Goal: Information Seeking & Learning: Find specific fact

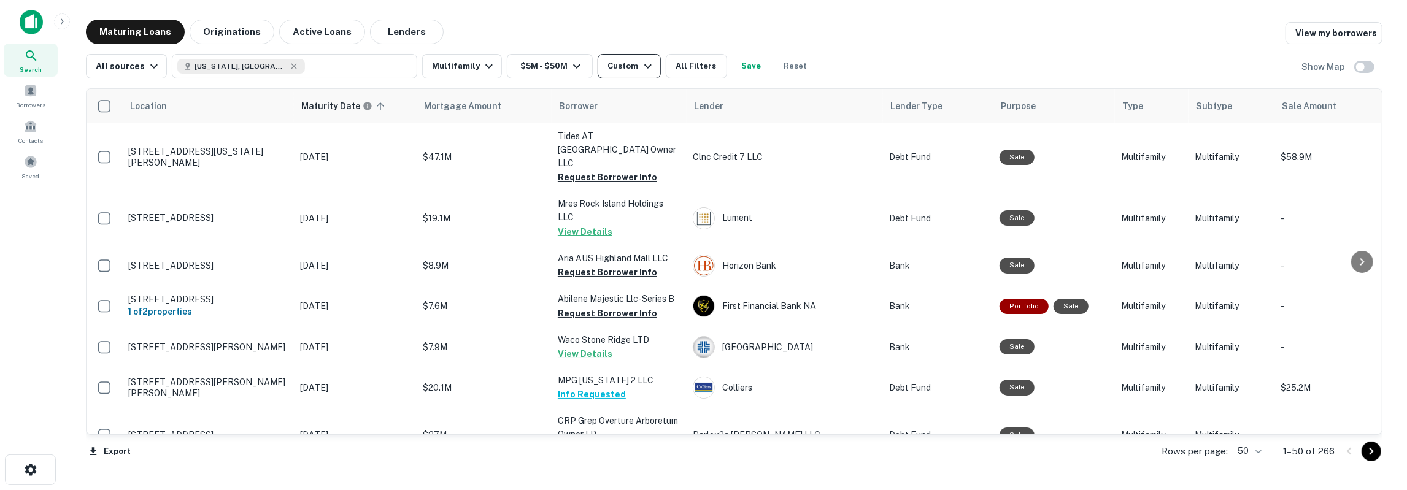
click at [623, 70] on div "Custom" at bounding box center [630, 66] width 47 height 15
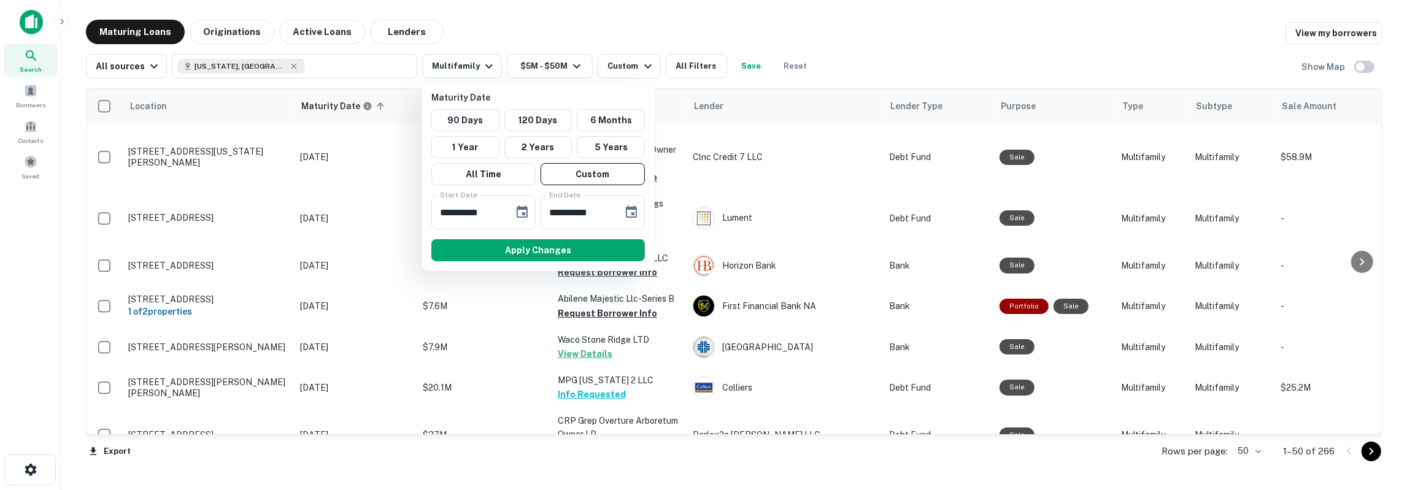
click at [929, 59] on div at bounding box center [703, 245] width 1407 height 490
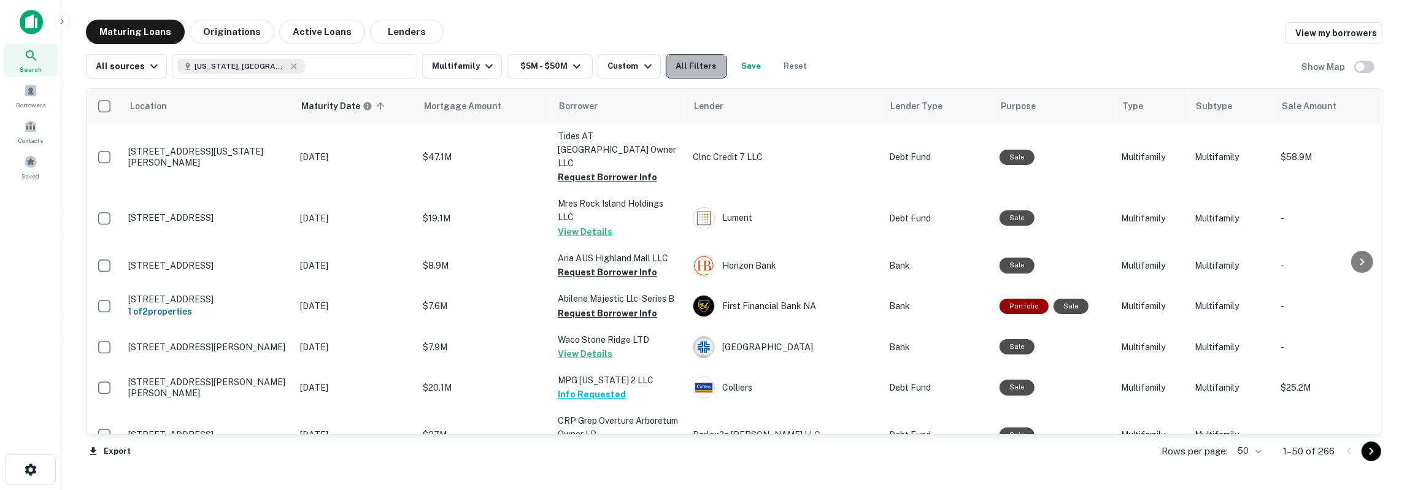
click at [705, 63] on button "All Filters" at bounding box center [696, 66] width 61 height 25
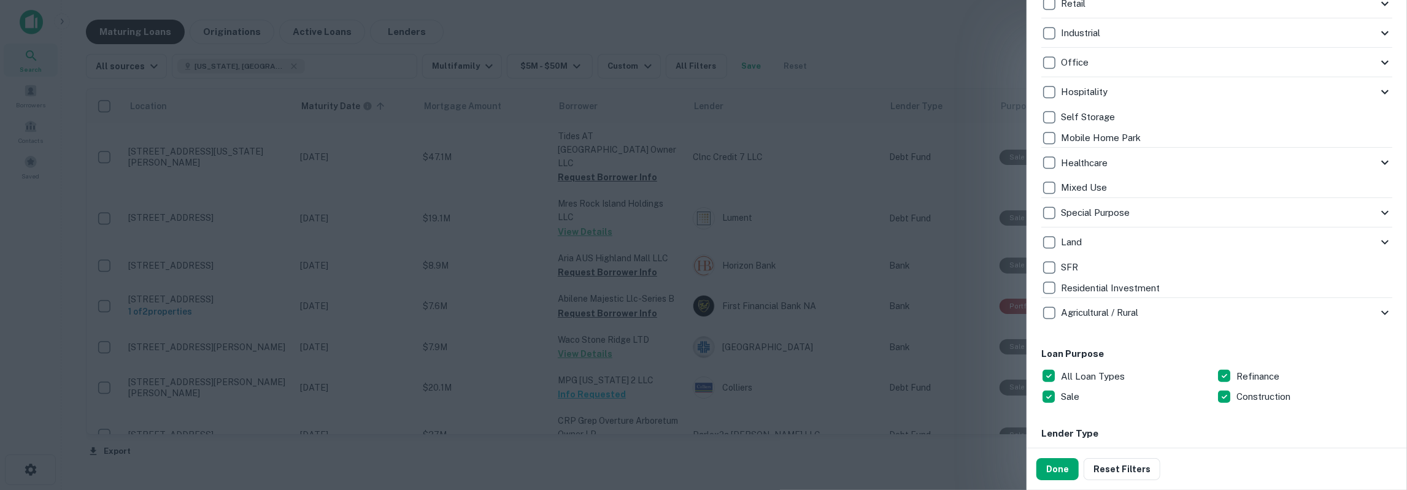
scroll to position [272, 0]
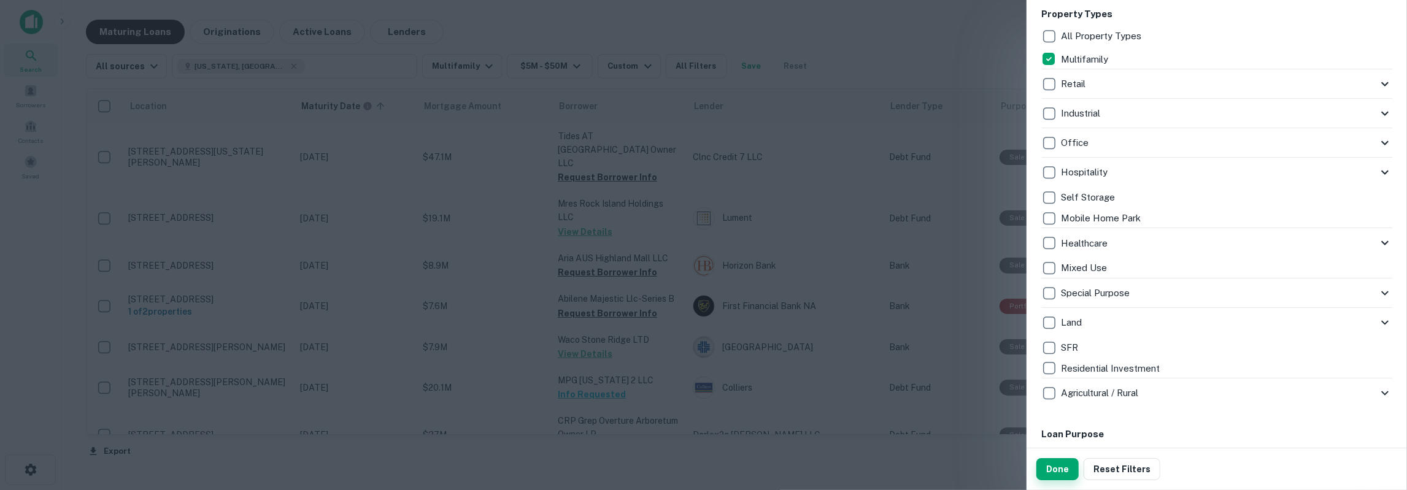
click at [1047, 467] on button "Done" at bounding box center [1057, 469] width 42 height 22
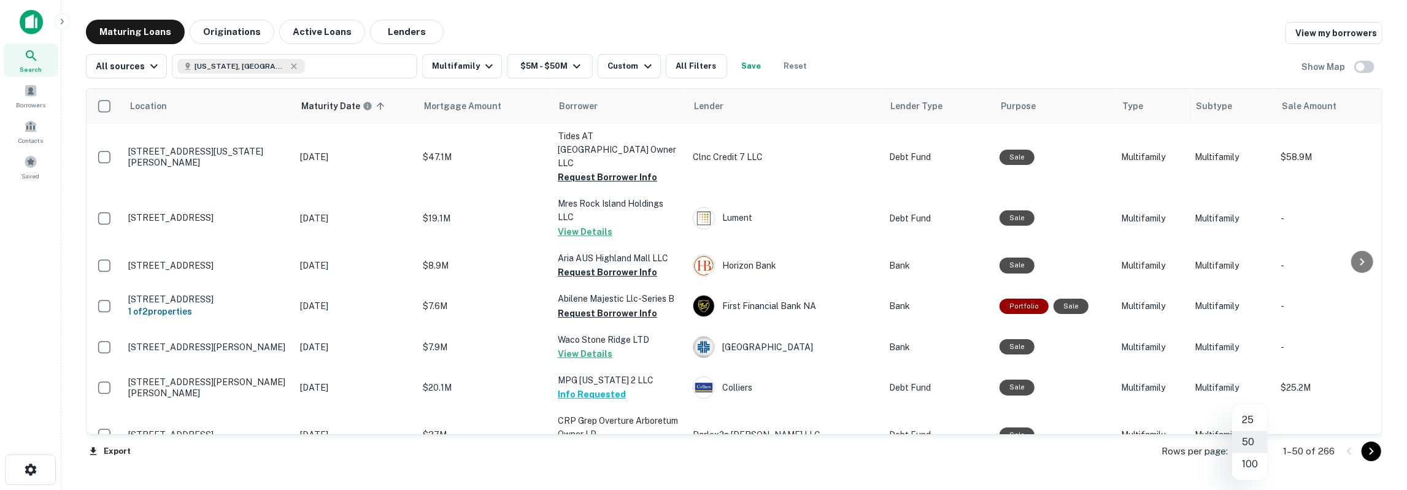
click at [1263, 447] on body "Search Borrowers Contacts Saved Maturing Loans Originations Active Loans Lender…" at bounding box center [703, 245] width 1407 height 490
click at [1108, 465] on div at bounding box center [703, 245] width 1407 height 490
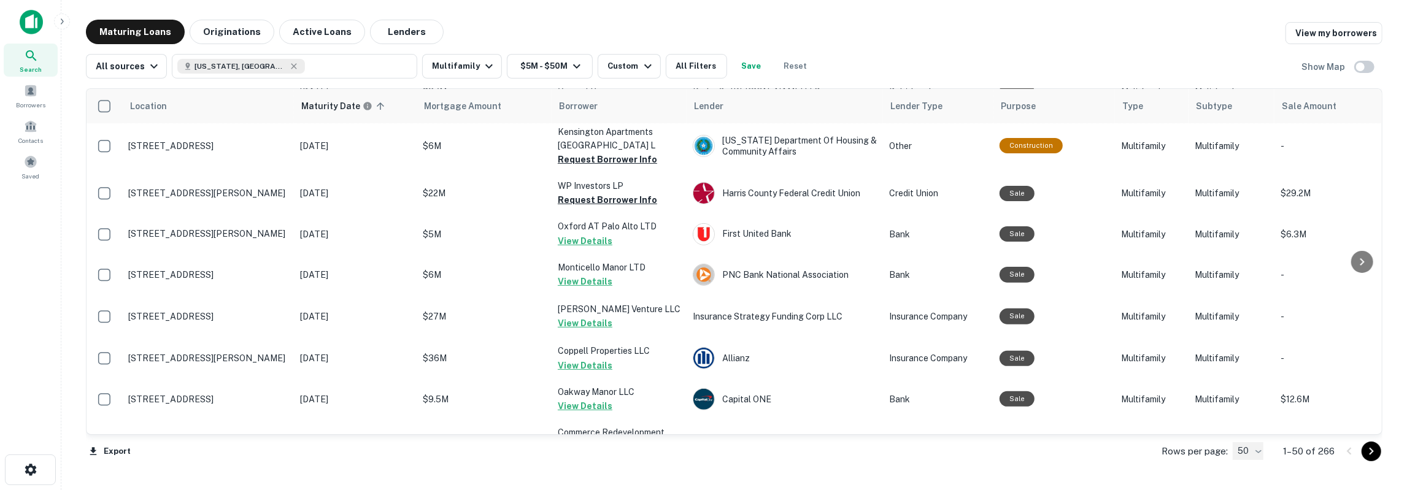
scroll to position [0, 0]
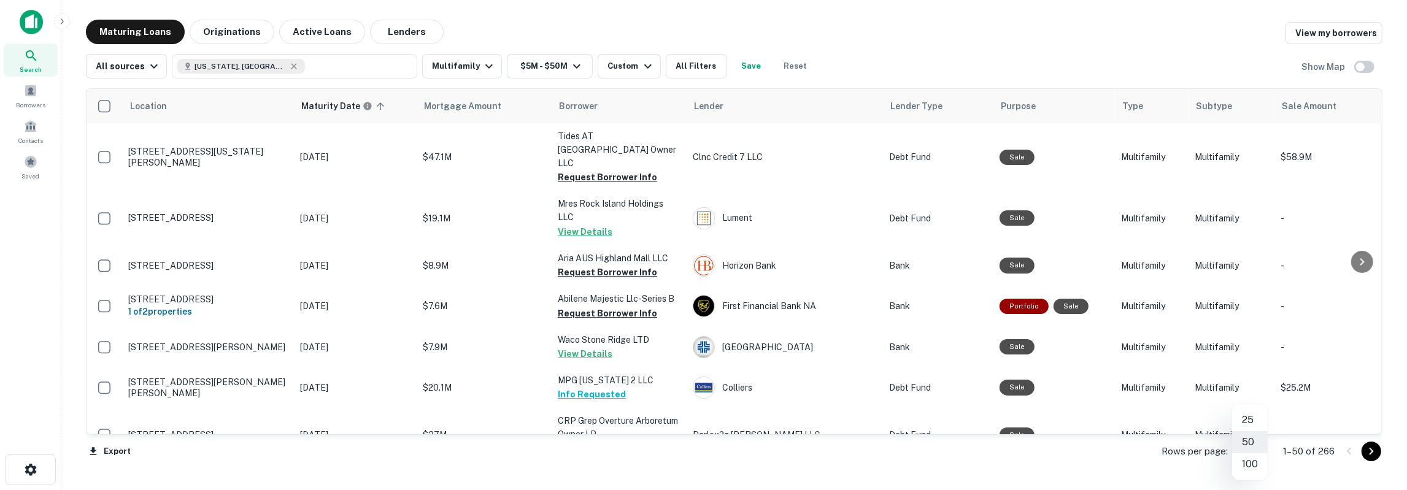
click at [1243, 457] on body "Search Borrowers Contacts Saved Maturing Loans Originations Active Loans Lender…" at bounding box center [703, 245] width 1407 height 490
click at [1245, 467] on li "100" at bounding box center [1250, 464] width 36 height 22
type input "***"
click at [546, 20] on div "Maturing Loans Originations Active Loans Lenders View my borrowers" at bounding box center [734, 32] width 1297 height 25
click at [695, 68] on button "All Filters" at bounding box center [696, 66] width 61 height 25
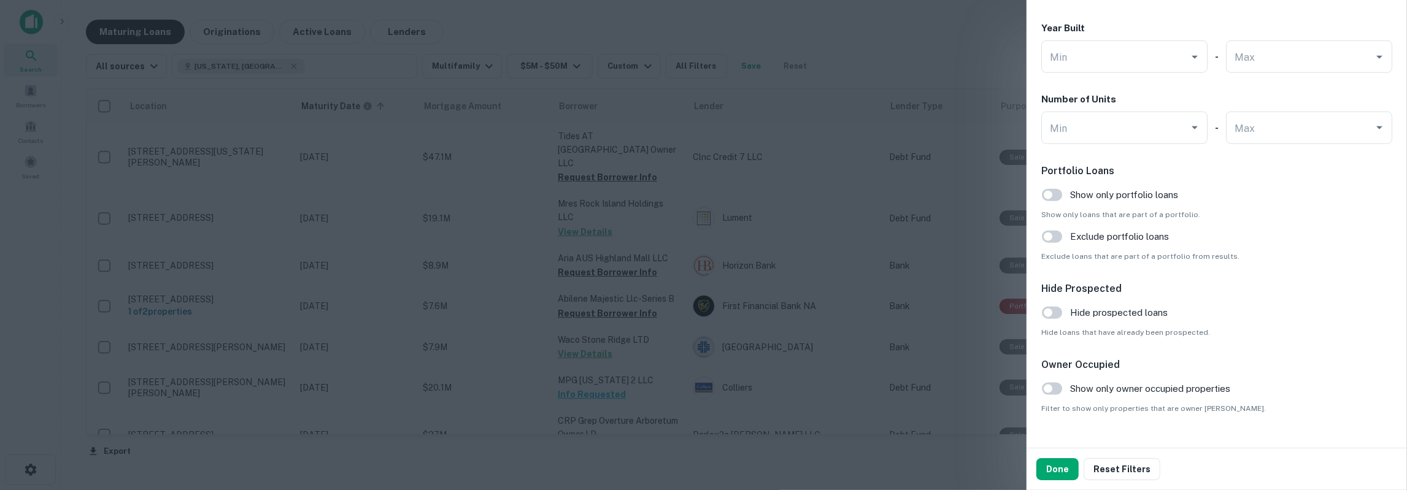
scroll to position [1234, 0]
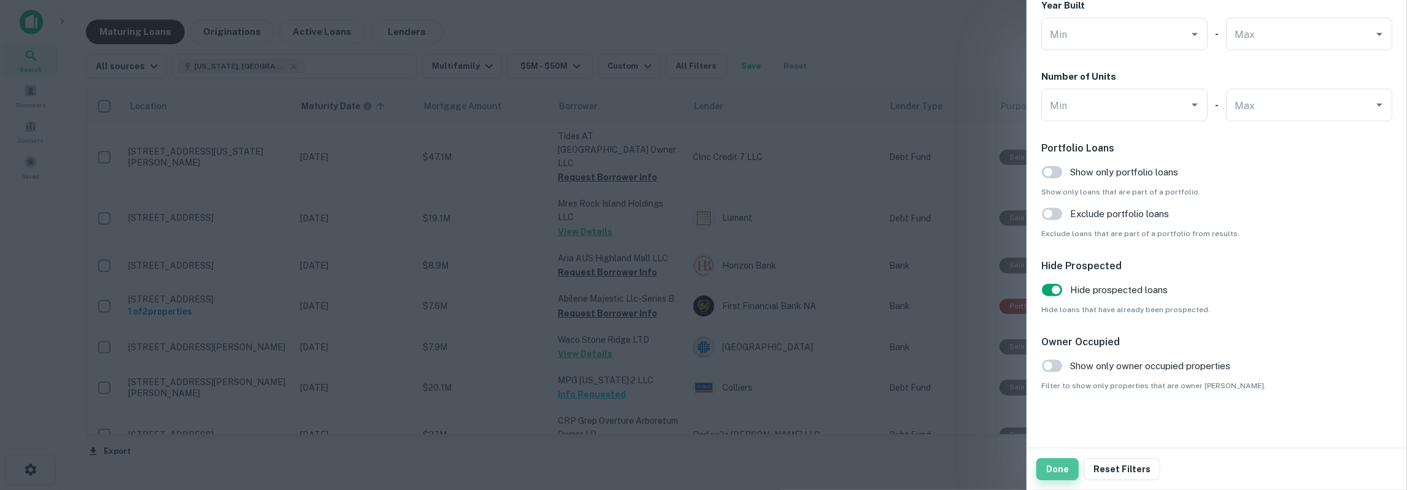
click at [1054, 466] on button "Done" at bounding box center [1057, 469] width 42 height 22
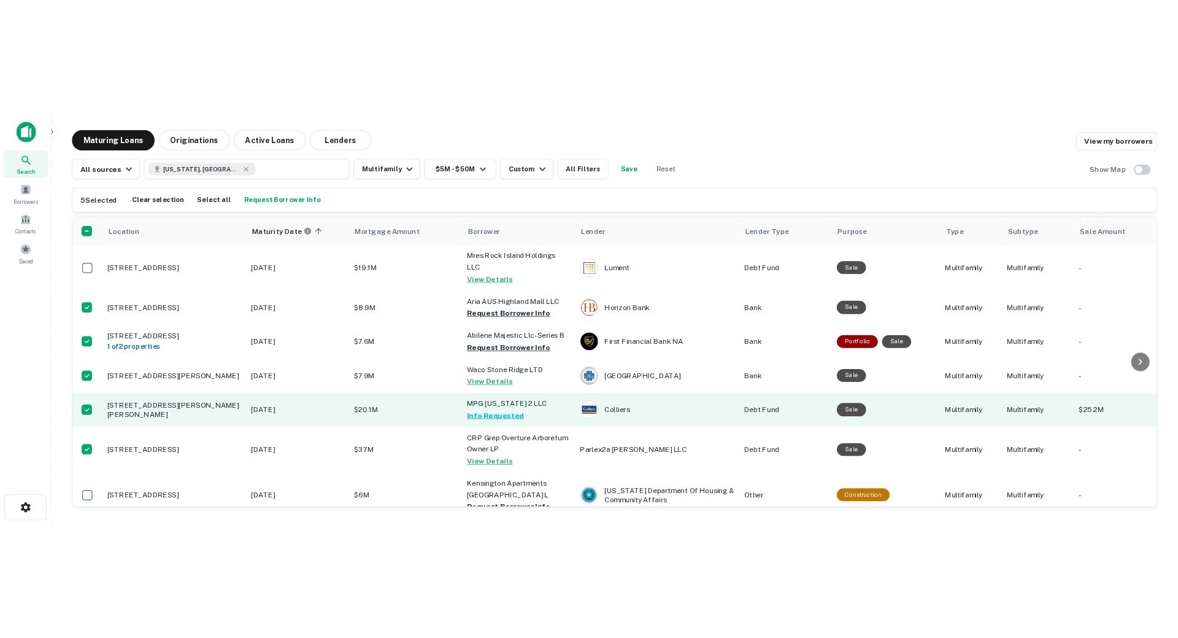
scroll to position [137, 0]
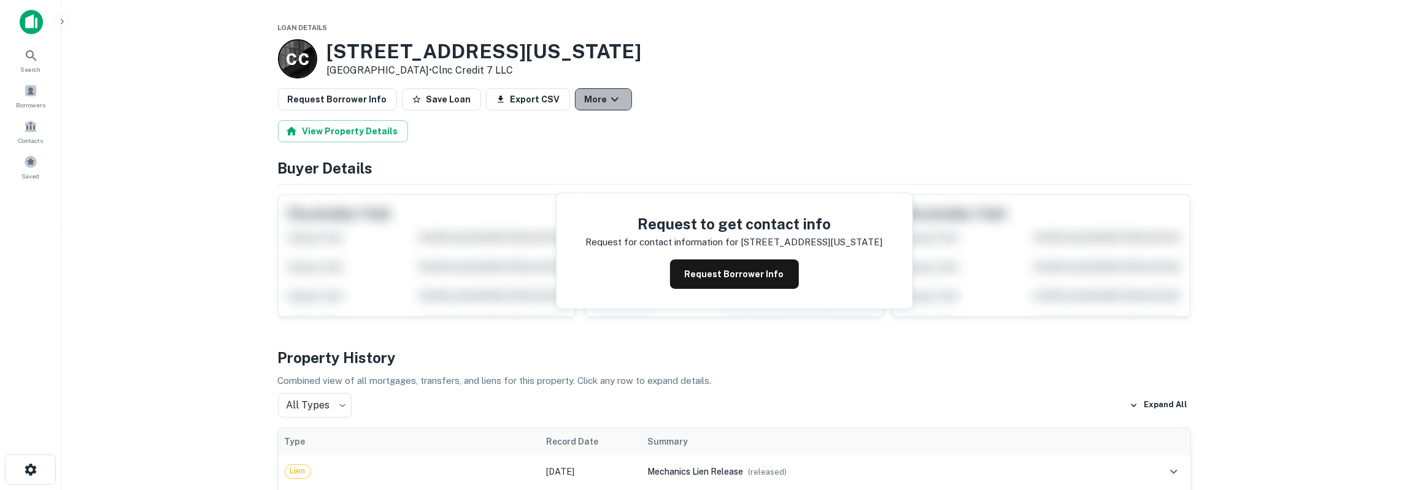
click at [607, 105] on icon "button" at bounding box center [614, 99] width 15 height 15
click at [597, 100] on div at bounding box center [703, 245] width 1407 height 490
click at [611, 100] on icon "button" at bounding box center [614, 100] width 7 height 4
click at [597, 100] on div at bounding box center [703, 245] width 1407 height 490
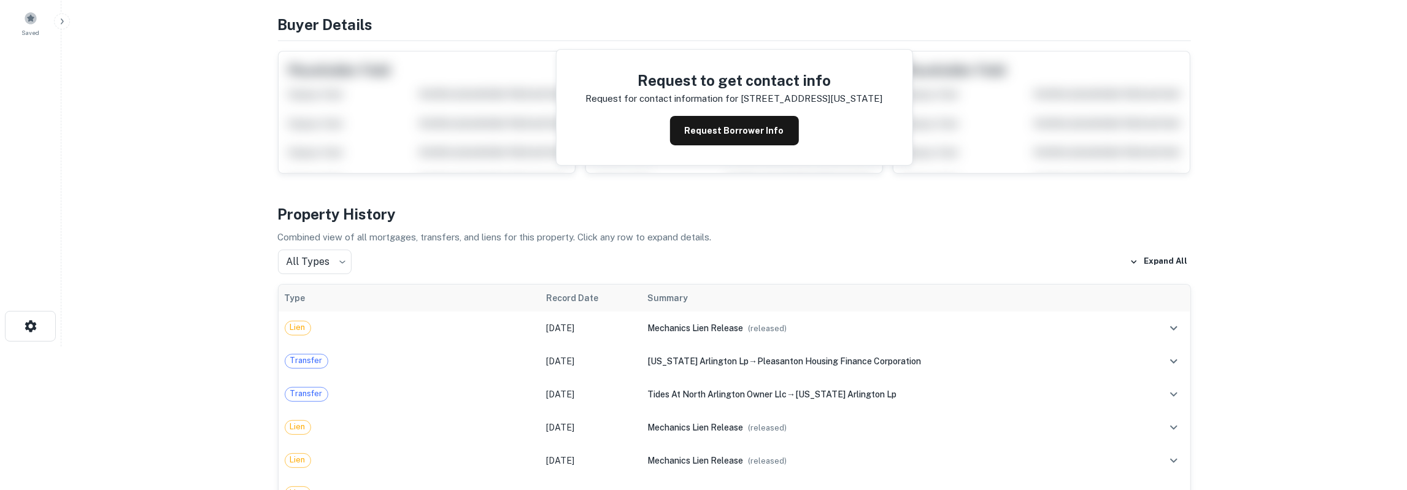
scroll to position [191, 0]
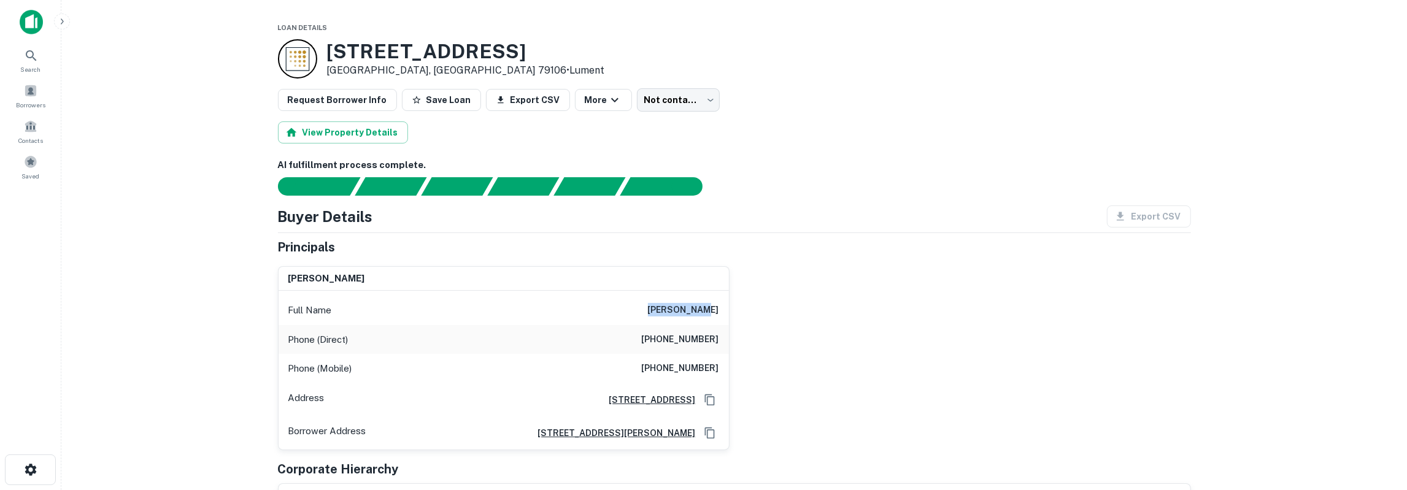
drag, startPoint x: 669, startPoint y: 307, endPoint x: 719, endPoint y: 309, distance: 49.7
click at [719, 309] on div "Full Name [PERSON_NAME]" at bounding box center [504, 310] width 450 height 29
copy h6 "[PERSON_NAME]"
click at [657, 105] on body "Search Borrowers Contacts Saved Loan Details 7001 Wolflin Ave Amarillo, TX 7910…" at bounding box center [703, 245] width 1407 height 490
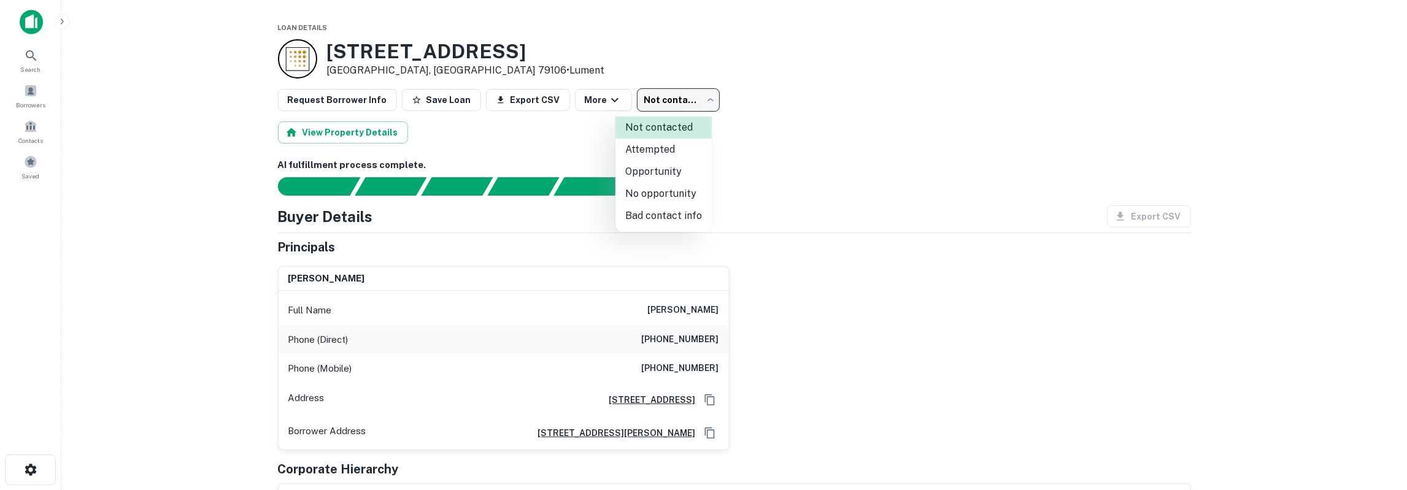
click at [649, 149] on li "Attempted" at bounding box center [663, 150] width 96 height 22
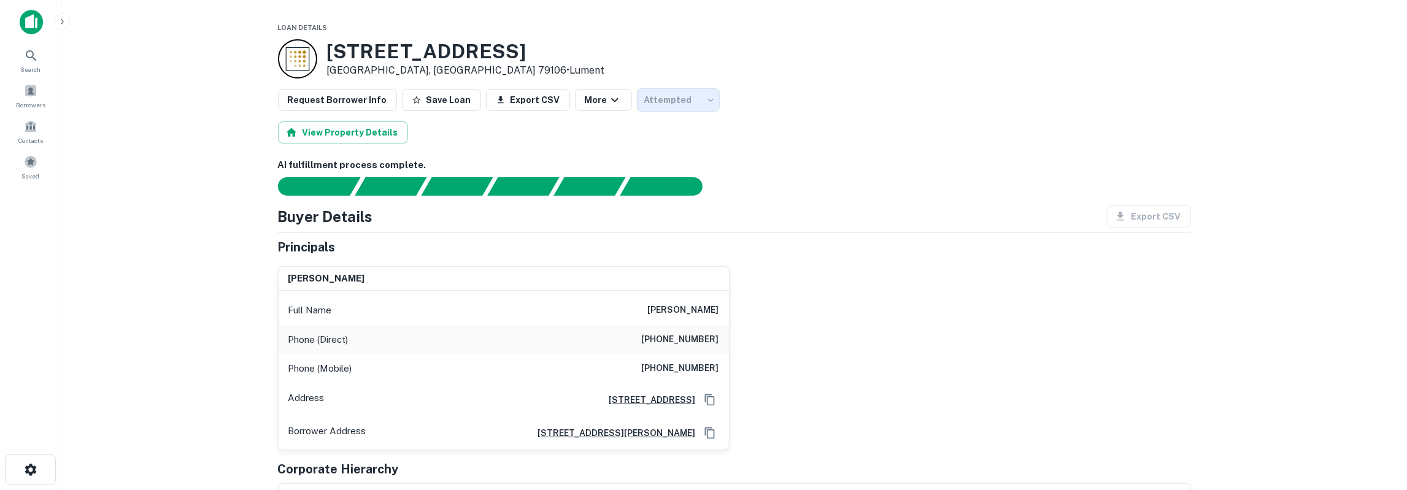
type input "*********"
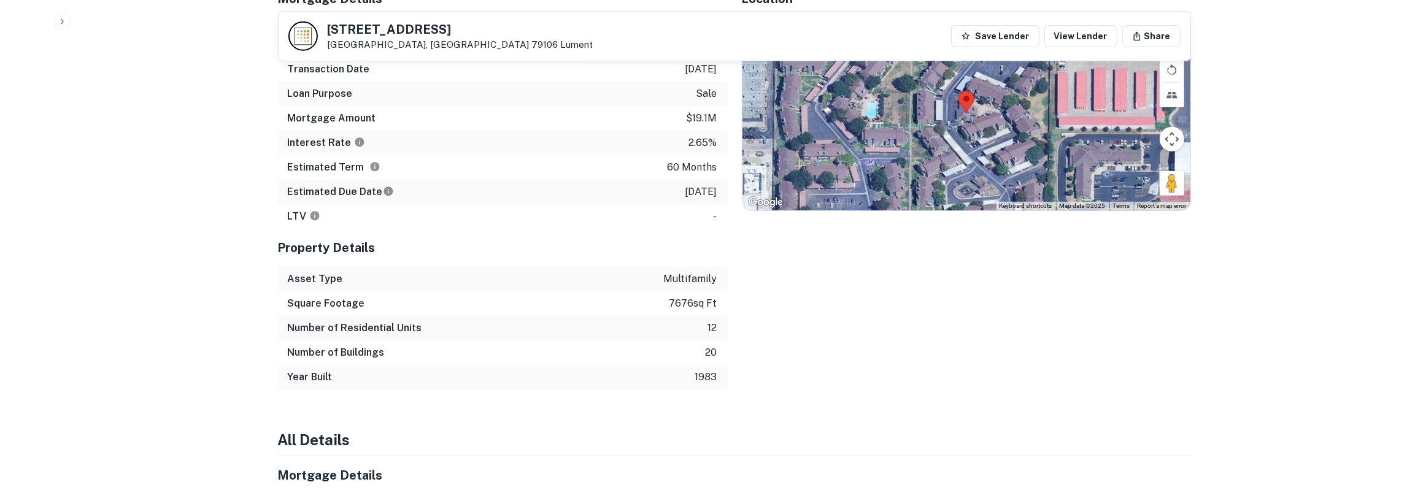
scroll to position [511, 0]
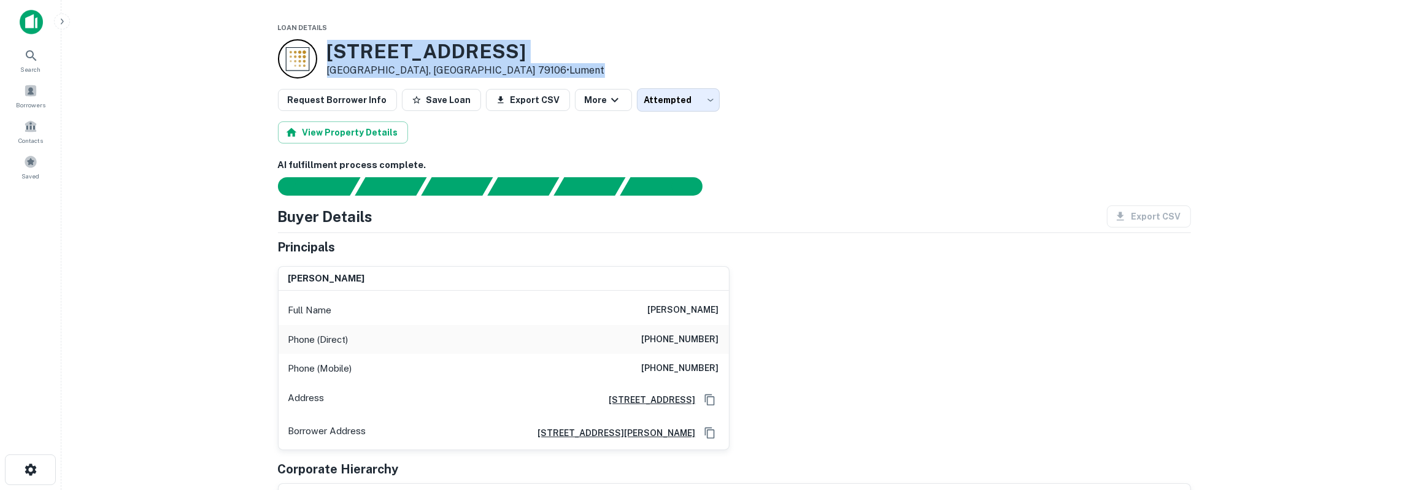
drag, startPoint x: 328, startPoint y: 54, endPoint x: 463, endPoint y: 65, distance: 135.4
click at [463, 65] on div "7001 Wolflin Ave Amarillo, TX 79106 • Lument" at bounding box center [466, 59] width 278 height 38
copy div "7001 Wolflin Ave Amarillo, TX 79106 • Lument"
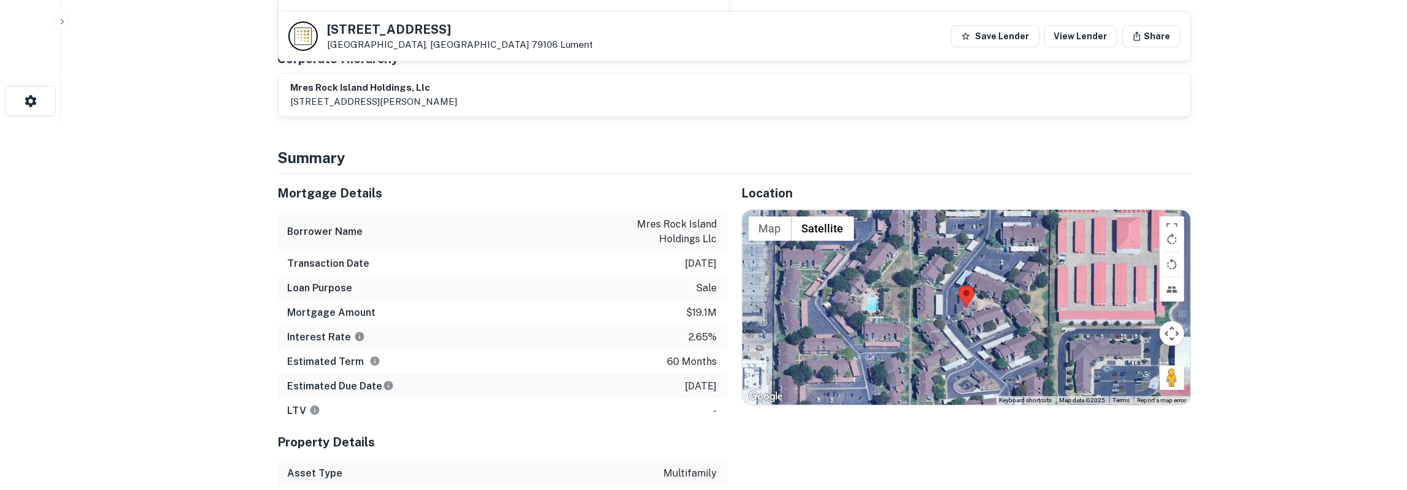
scroll to position [383, 0]
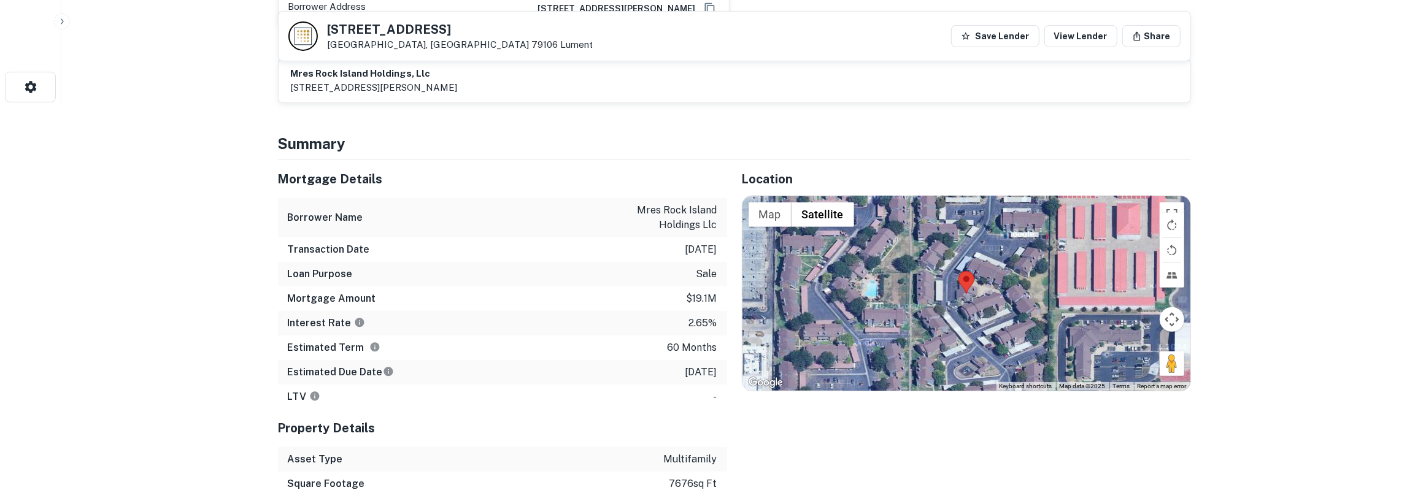
drag, startPoint x: 398, startPoint y: 229, endPoint x: 717, endPoint y: 367, distance: 348.0
click at [717, 367] on div "Mortgage Details Borrower Name mres rock island holdings llc Transaction Date 2…" at bounding box center [495, 365] width 464 height 410
drag, startPoint x: 330, startPoint y: 29, endPoint x: 407, endPoint y: 48, distance: 80.4
click at [407, 48] on div "7001 Wolflin Ave Amarillo, TX 79106 Lument" at bounding box center [461, 36] width 266 height 27
click at [958, 271] on area at bounding box center [958, 271] width 0 height 0
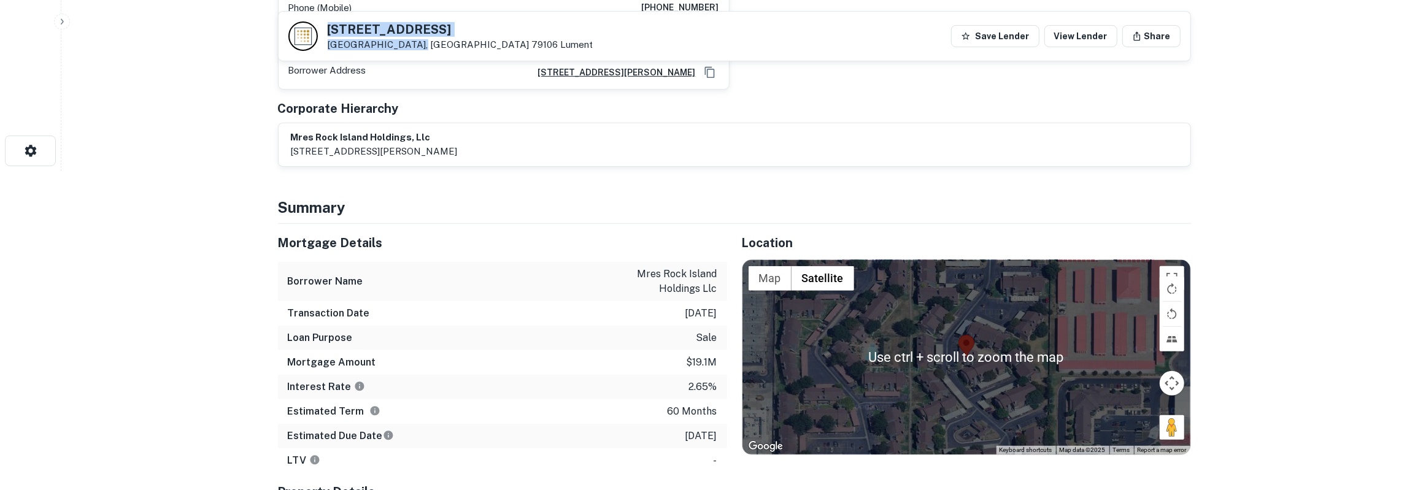
scroll to position [319, 0]
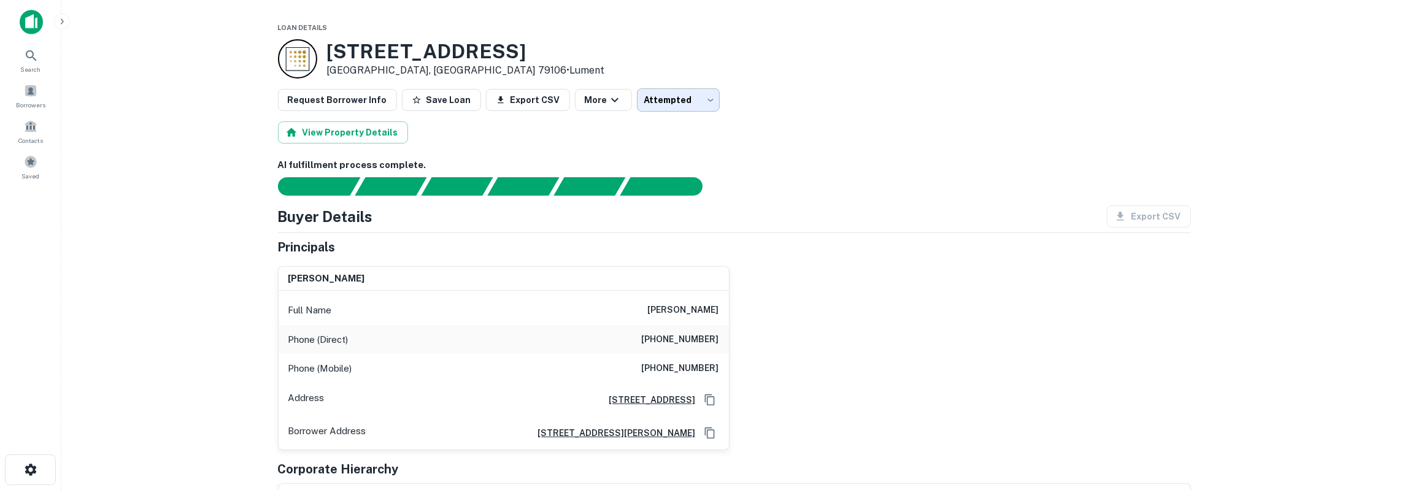
click at [687, 108] on body "Search Borrowers Contacts Saved Loan Details [STREET_ADDRESS] • Lument Request …" at bounding box center [703, 245] width 1407 height 490
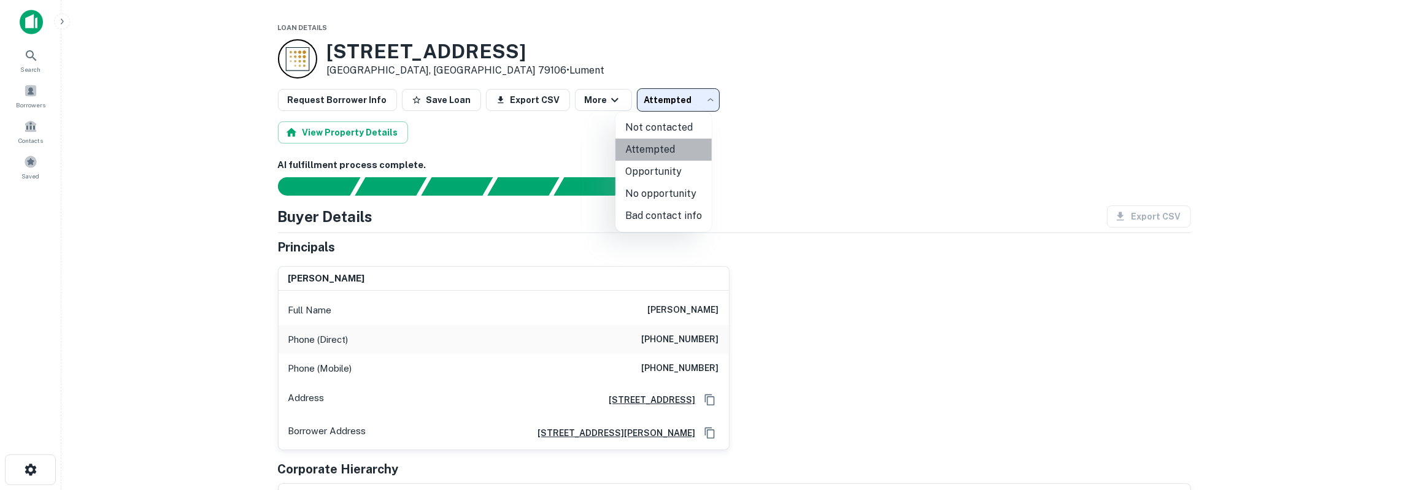
click at [669, 148] on li "Attempted" at bounding box center [663, 150] width 96 height 22
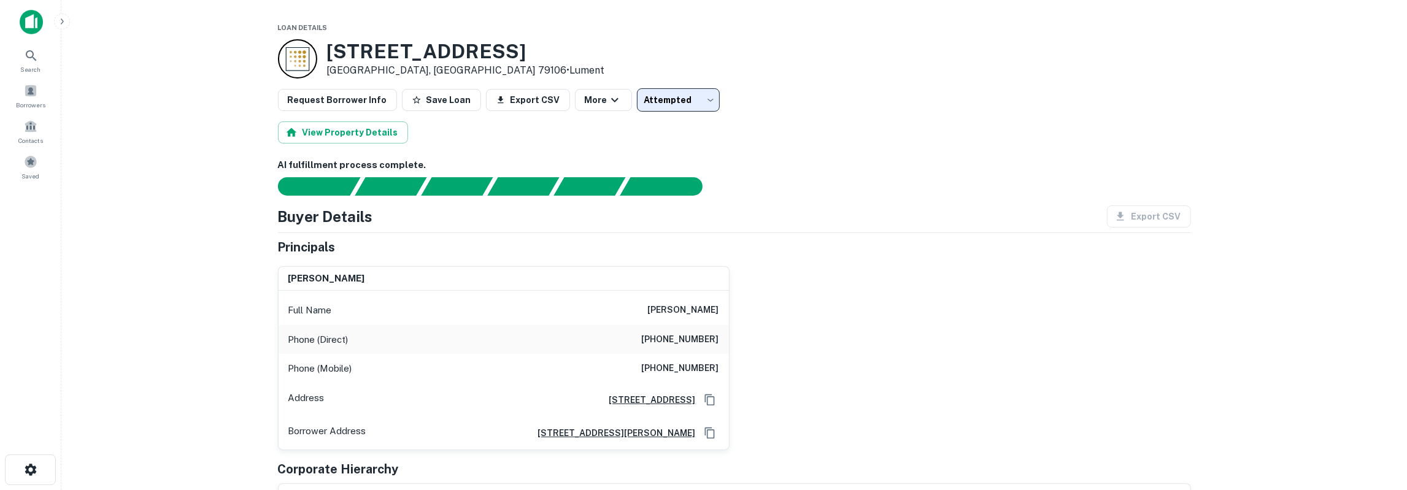
click at [689, 106] on body "Search Borrowers Contacts Saved Loan Details [STREET_ADDRESS] • Lument Request …" at bounding box center [703, 245] width 1407 height 490
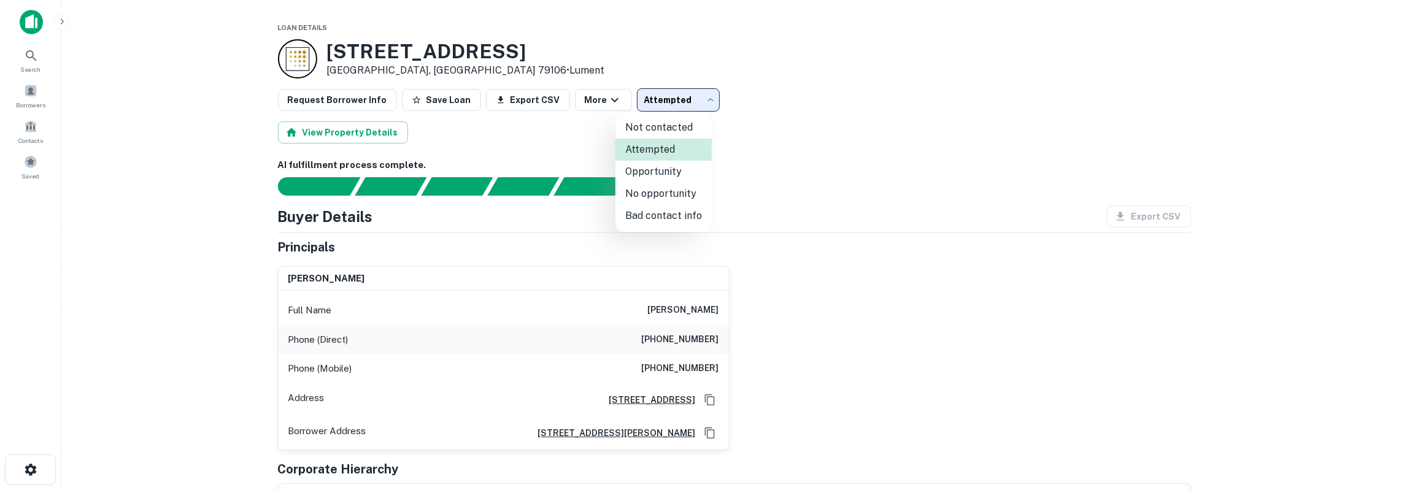
click at [602, 104] on div at bounding box center [703, 245] width 1407 height 490
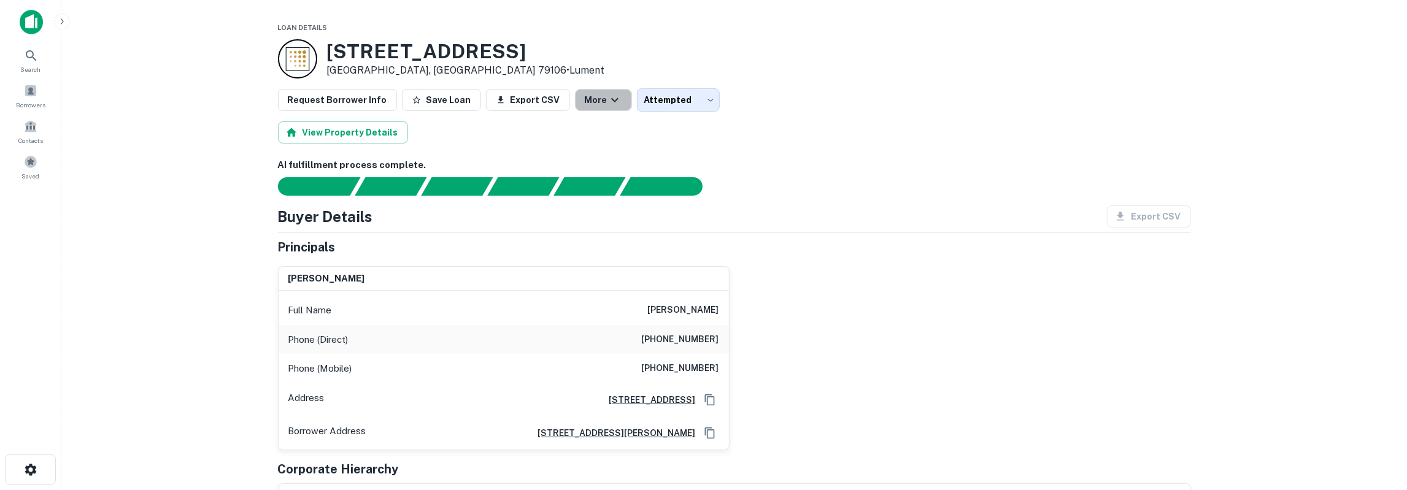
click at [607, 104] on icon "button" at bounding box center [614, 100] width 15 height 15
click at [655, 104] on div at bounding box center [703, 245] width 1407 height 490
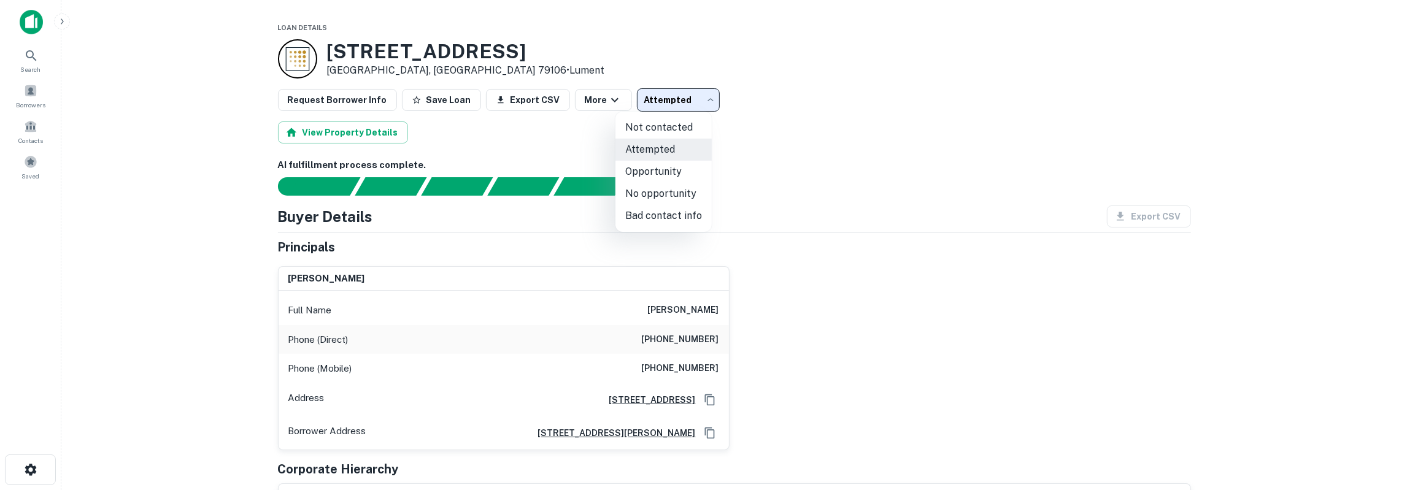
click at [657, 104] on body "Search Borrowers Contacts Saved Loan Details [STREET_ADDRESS] • Lument Request …" at bounding box center [703, 245] width 1407 height 490
click at [658, 148] on li "Attempted" at bounding box center [663, 150] width 96 height 22
